Goal: Complete application form

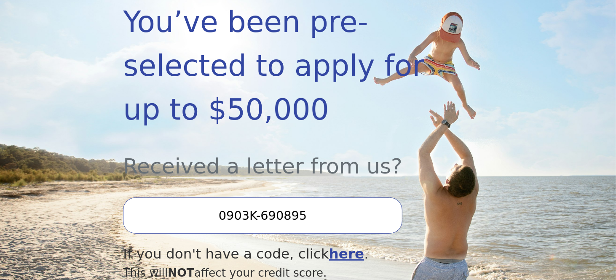
scroll to position [196, 0]
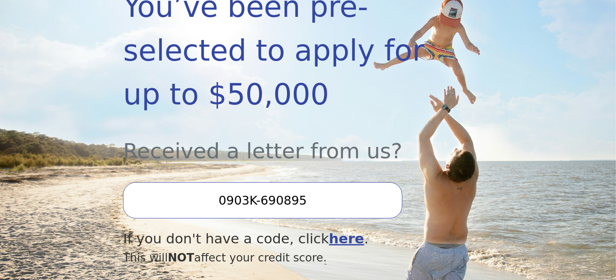
click at [320, 182] on input "0903K-690895" at bounding box center [262, 200] width 279 height 36
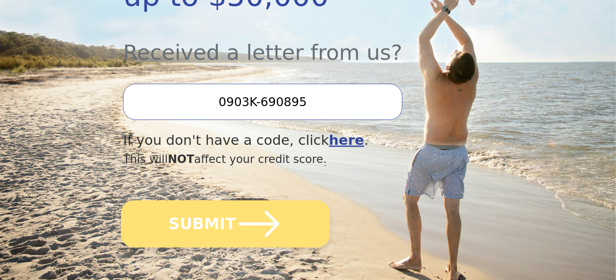
click at [264, 211] on icon "submit" at bounding box center [259, 224] width 40 height 26
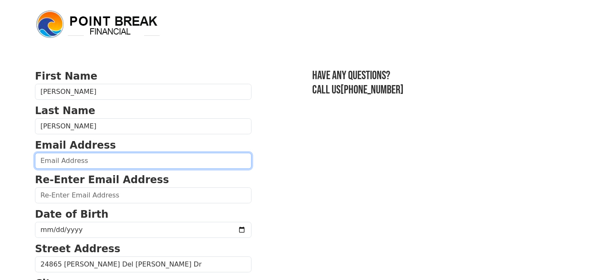
click at [58, 156] on input "email" at bounding box center [143, 161] width 216 height 16
type input "fcasale8@gmail.com"
type input "(239) 298-3432"
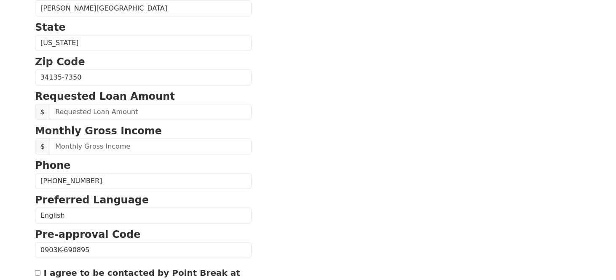
scroll to position [329, 0]
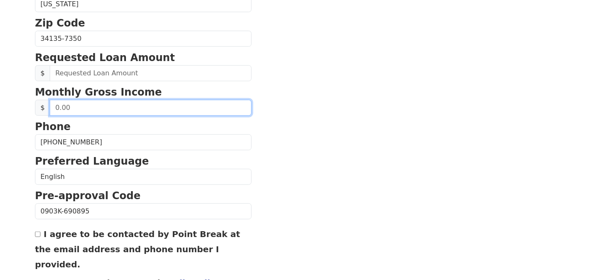
click at [71, 106] on input "text" at bounding box center [151, 108] width 202 height 16
type input "30,000.00"
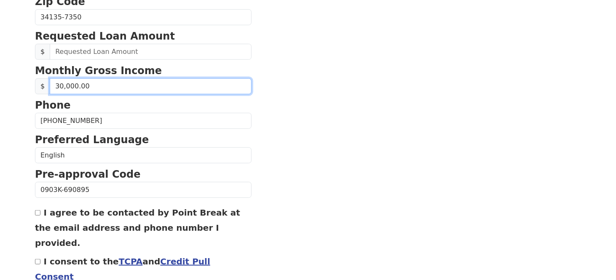
scroll to position [387, 0]
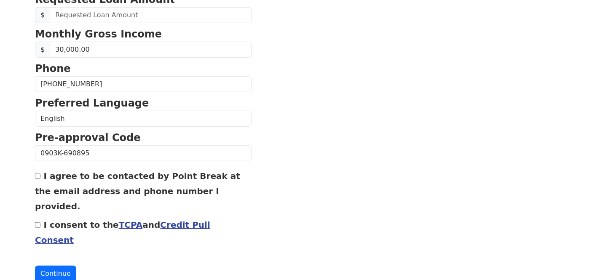
click at [35, 175] on input "I agree to be contacted by Point Break at the email address and phone number I …" at bounding box center [37, 176] width 5 height 5
checkbox input "true"
click at [37, 222] on input "I consent to the TCPA and Credit Pull Consent" at bounding box center [37, 224] width 5 height 5
checkbox input "true"
click at [47, 266] on button "Continue" at bounding box center [55, 274] width 41 height 16
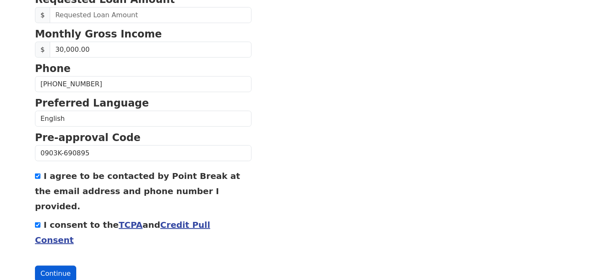
scroll to position [399, 0]
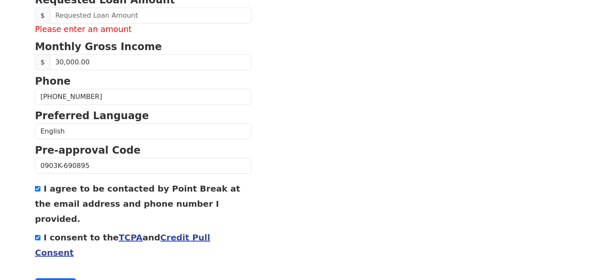
click at [101, 28] on label "Please enter an amount" at bounding box center [143, 30] width 216 height 12
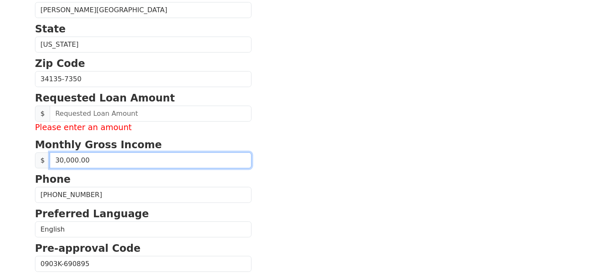
click at [91, 155] on input "30,000.00" at bounding box center [151, 160] width 202 height 16
type input "7,000.00"
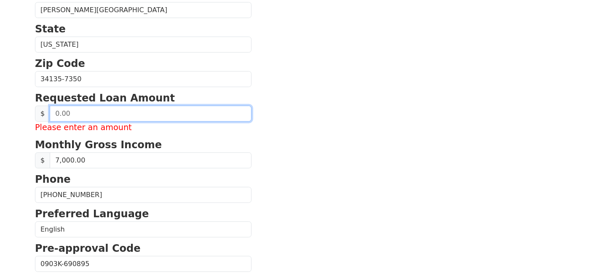
click at [84, 115] on input "text" at bounding box center [151, 114] width 202 height 16
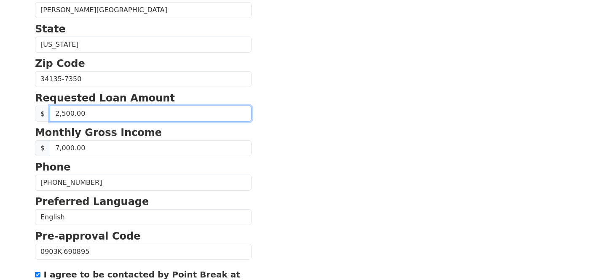
type input "25,000.00"
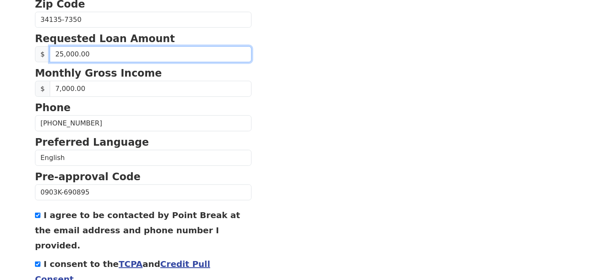
scroll to position [399, 0]
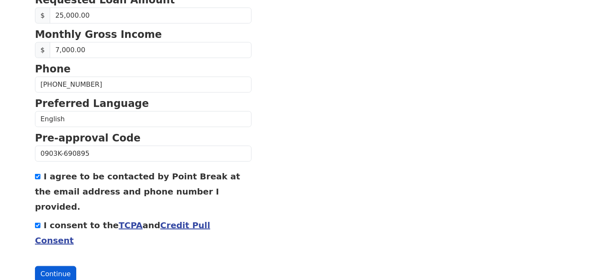
click at [53, 266] on button "Continue" at bounding box center [55, 274] width 41 height 16
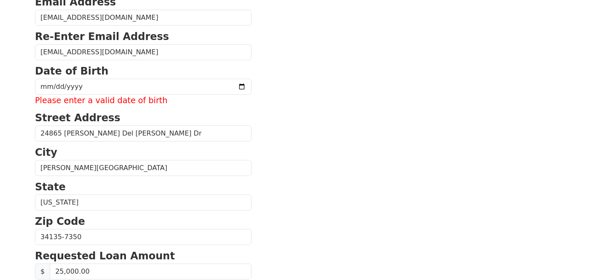
scroll to position [104, 0]
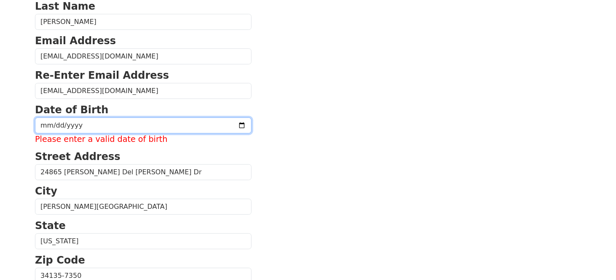
click at [102, 128] on input "date" at bounding box center [143, 126] width 216 height 16
type input "1960-08-04"
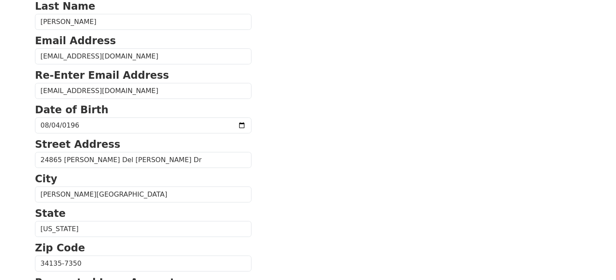
click at [379, 184] on section "First Name Frank Last Name Casale Email Address fcasale8@gmail.com Re-Enter Ema…" at bounding box center [308, 264] width 546 height 601
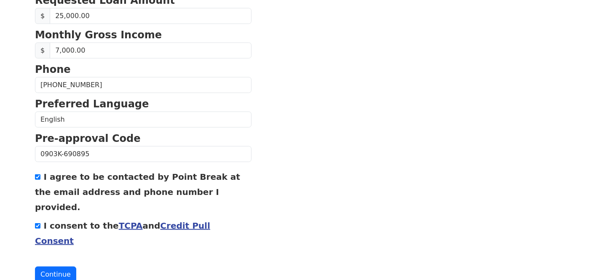
scroll to position [387, 0]
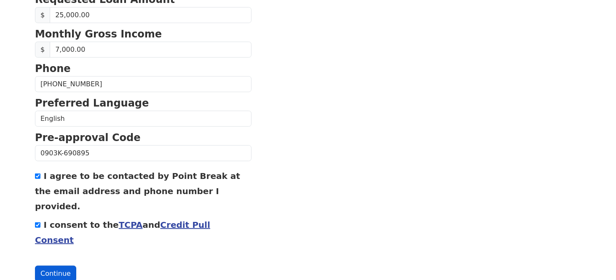
click at [61, 266] on button "Continue" at bounding box center [55, 274] width 41 height 16
